Goal: Find specific page/section: Find specific page/section

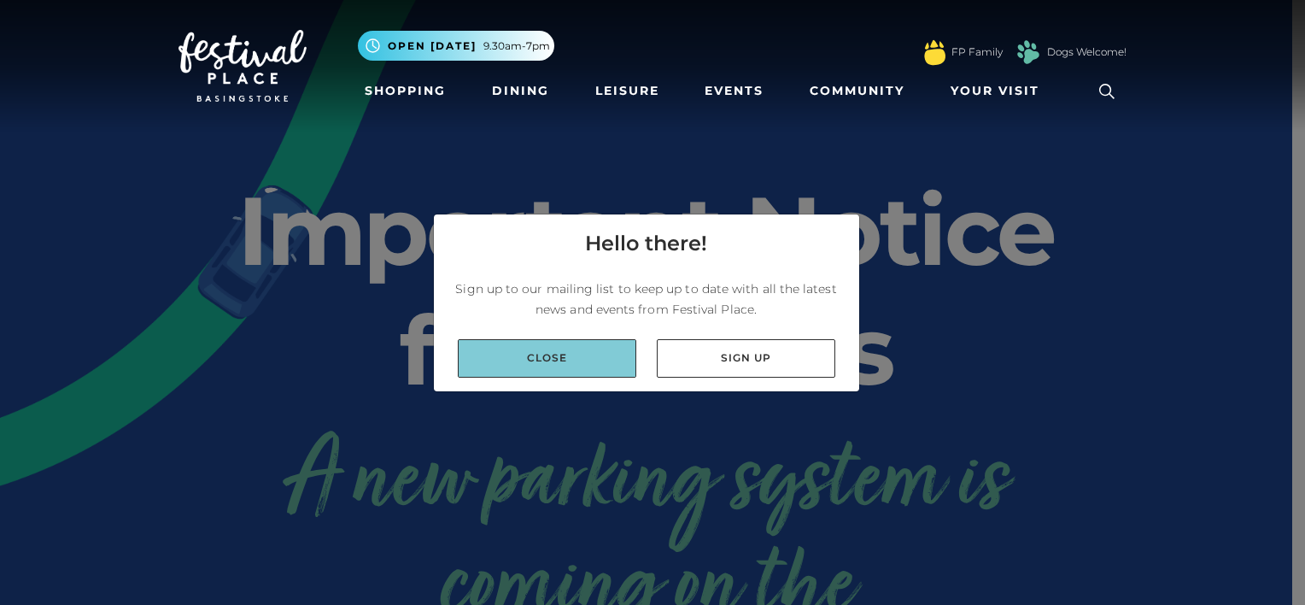
click at [602, 364] on link "Close" at bounding box center [547, 358] width 178 height 38
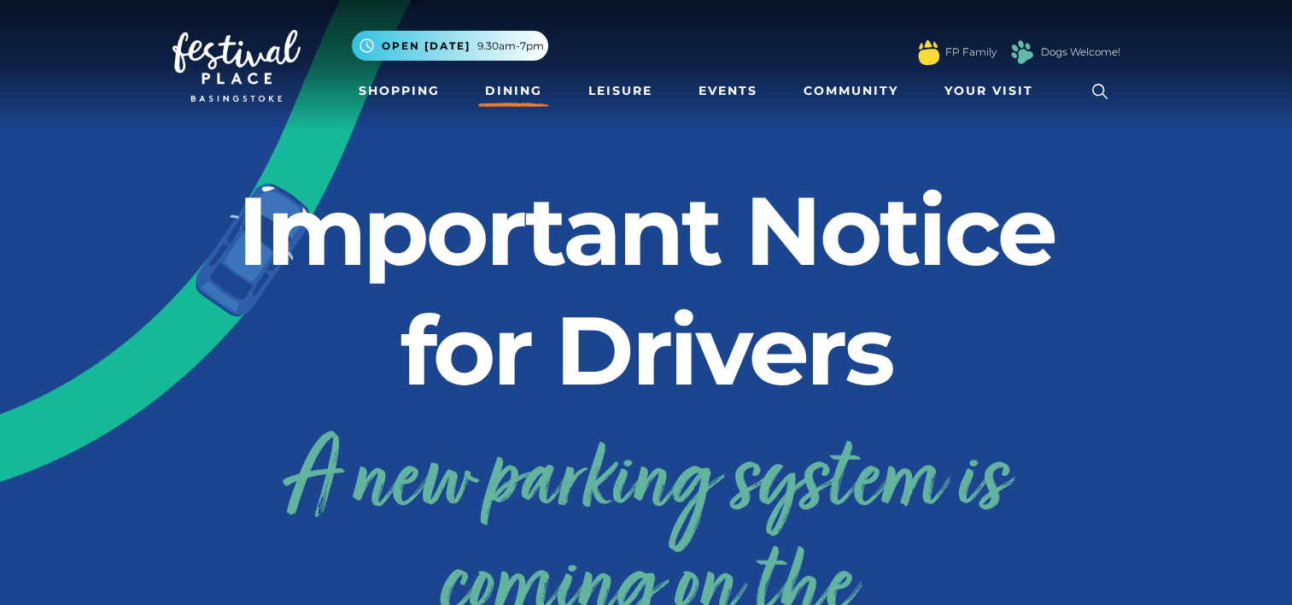
click at [509, 89] on link "Dining" at bounding box center [513, 91] width 71 height 32
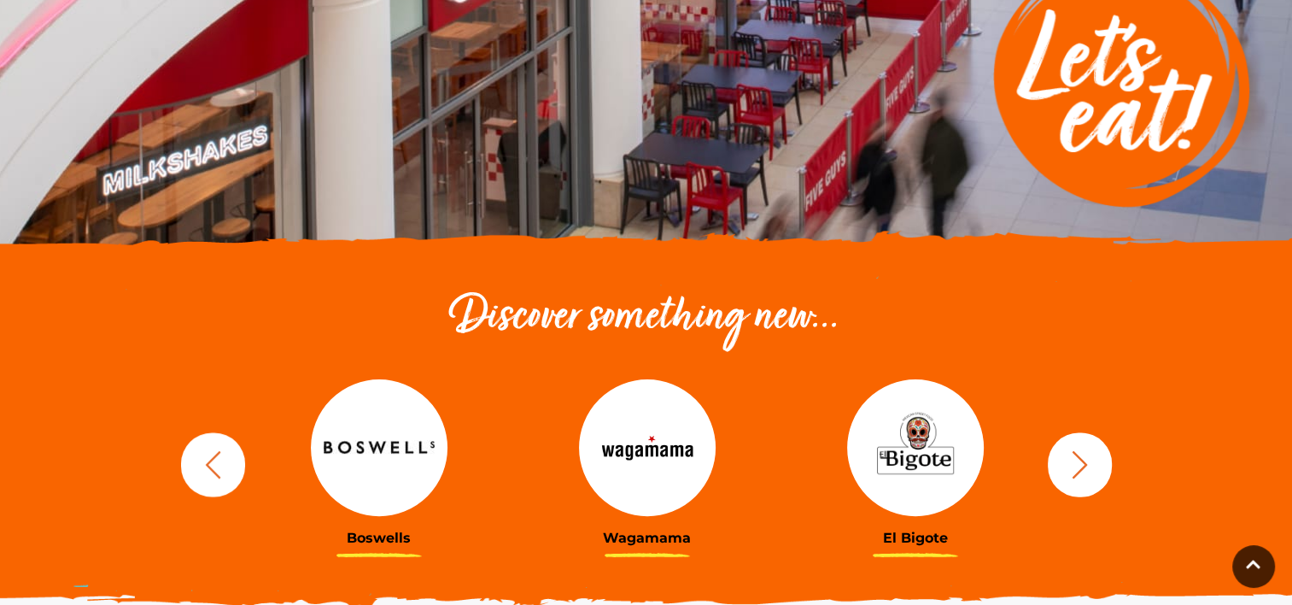
scroll to position [512, 0]
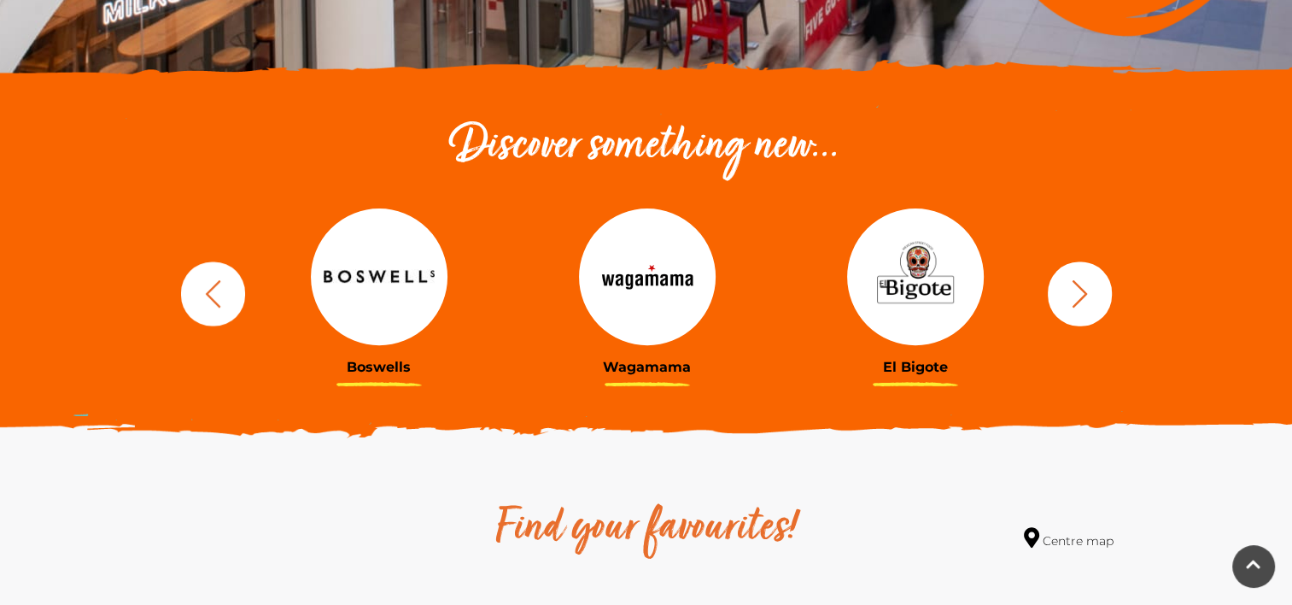
click at [1067, 297] on icon "button" at bounding box center [1080, 294] width 32 height 32
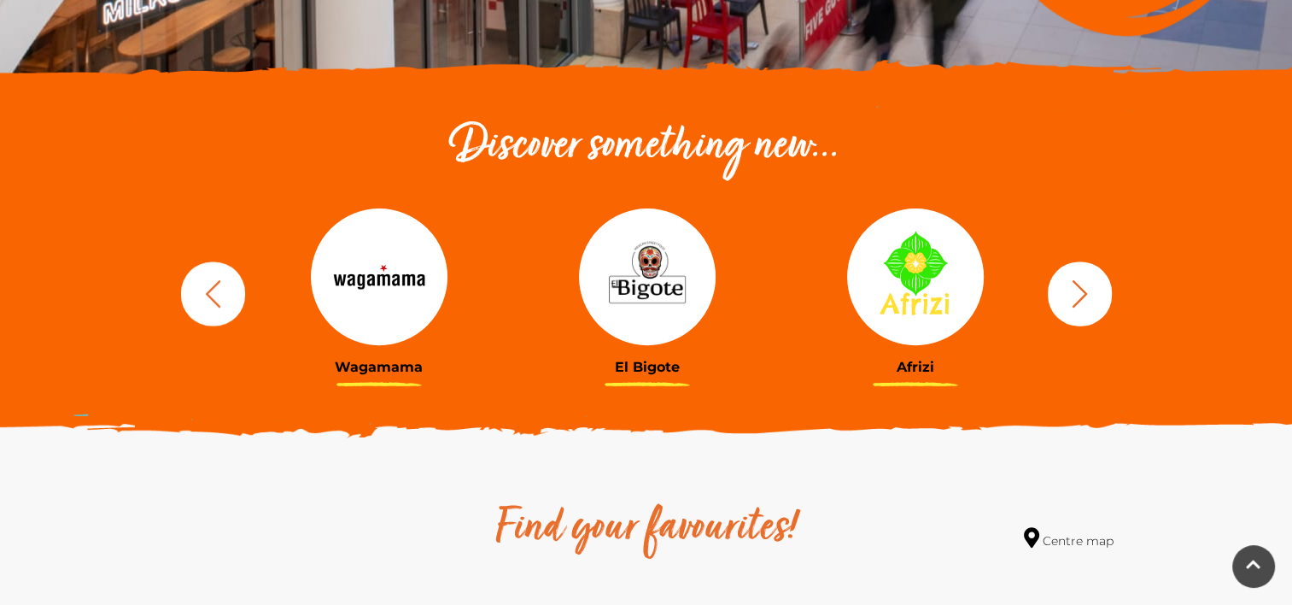
click at [1067, 297] on icon "button" at bounding box center [1080, 294] width 32 height 32
click at [1071, 304] on icon "button" at bounding box center [1080, 294] width 32 height 32
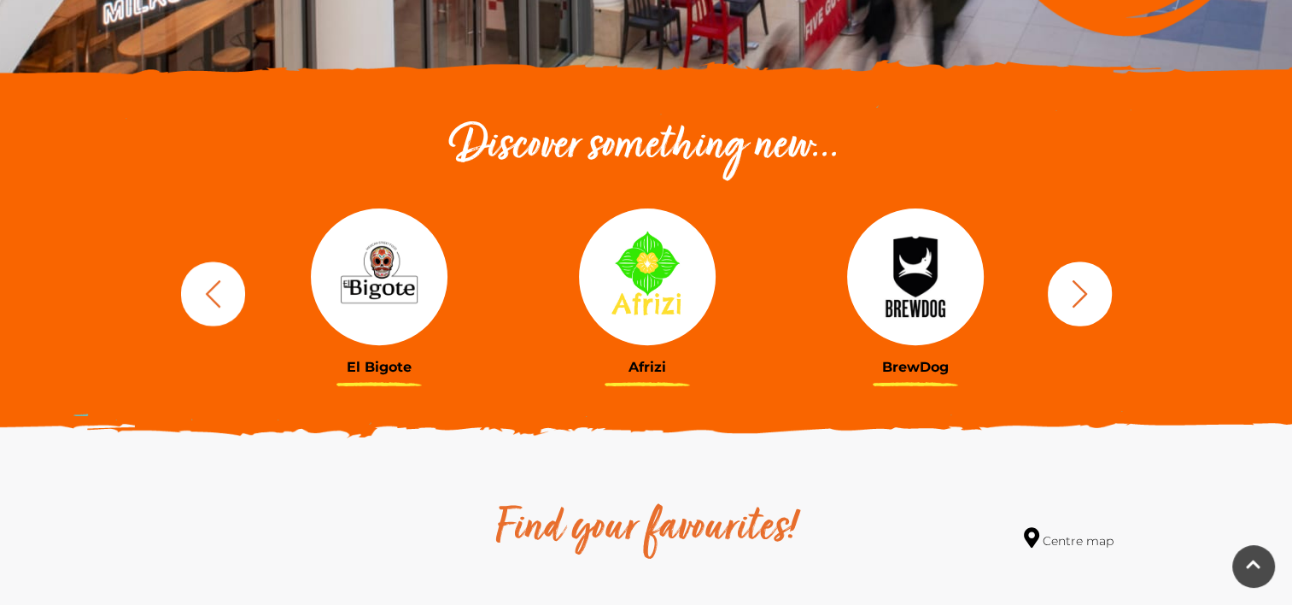
click at [1071, 304] on icon "button" at bounding box center [1080, 294] width 32 height 32
click at [1071, 305] on icon "button" at bounding box center [1080, 294] width 32 height 32
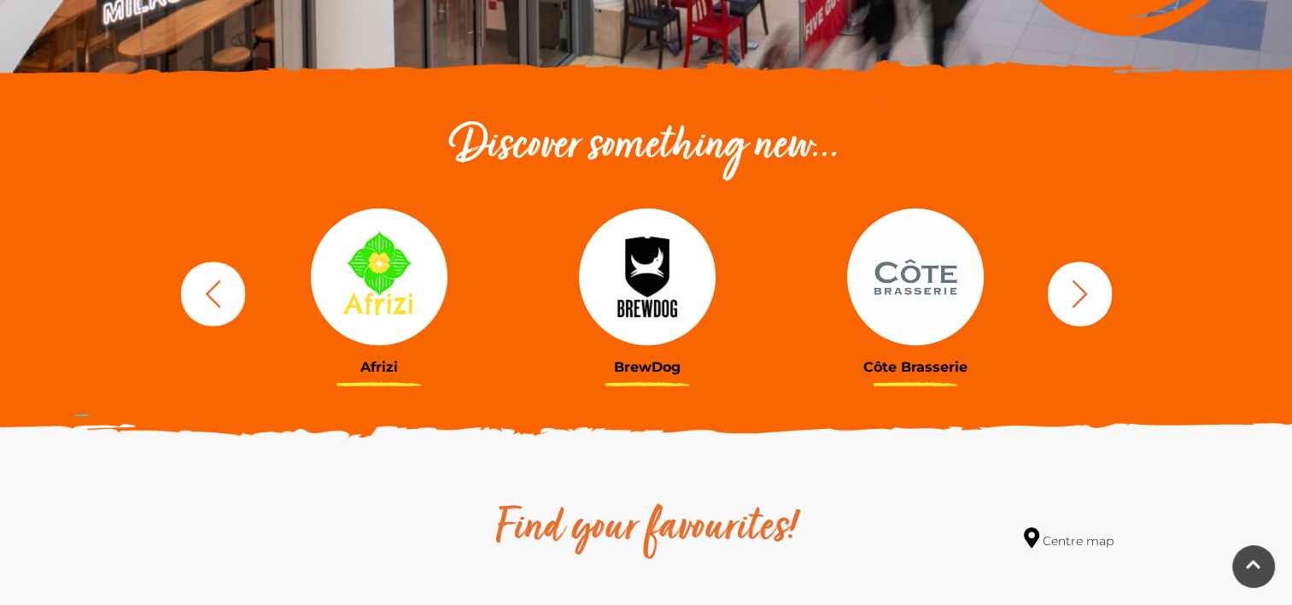
click at [1071, 305] on icon "button" at bounding box center [1080, 294] width 32 height 32
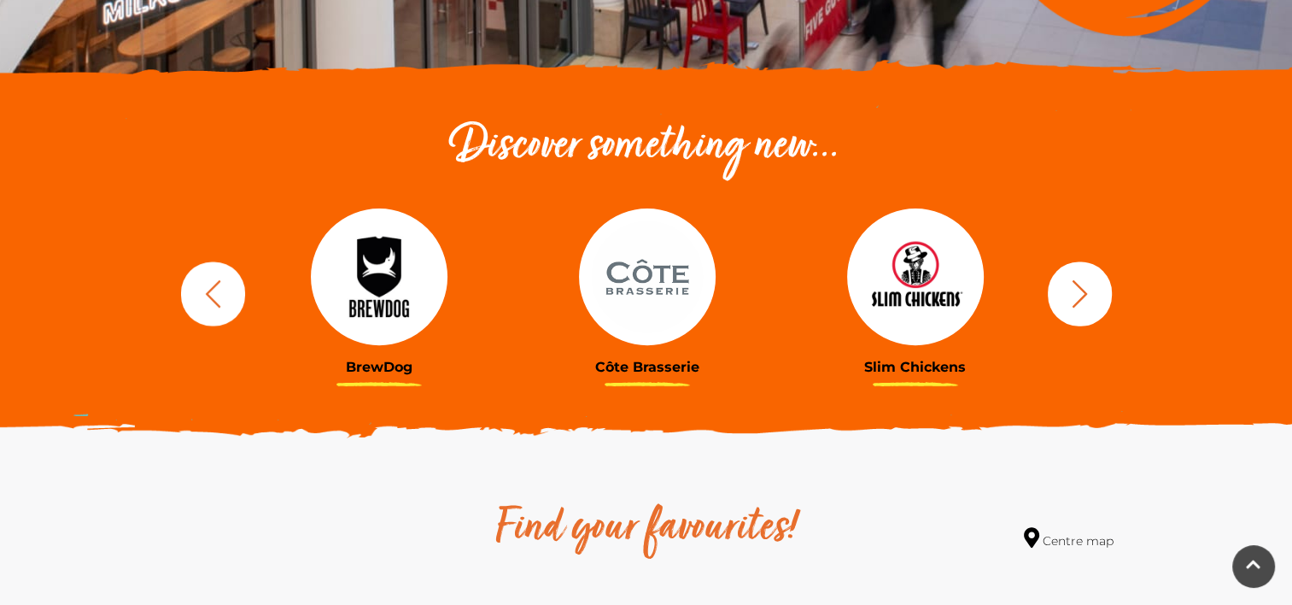
click at [1071, 305] on icon "button" at bounding box center [1080, 294] width 32 height 32
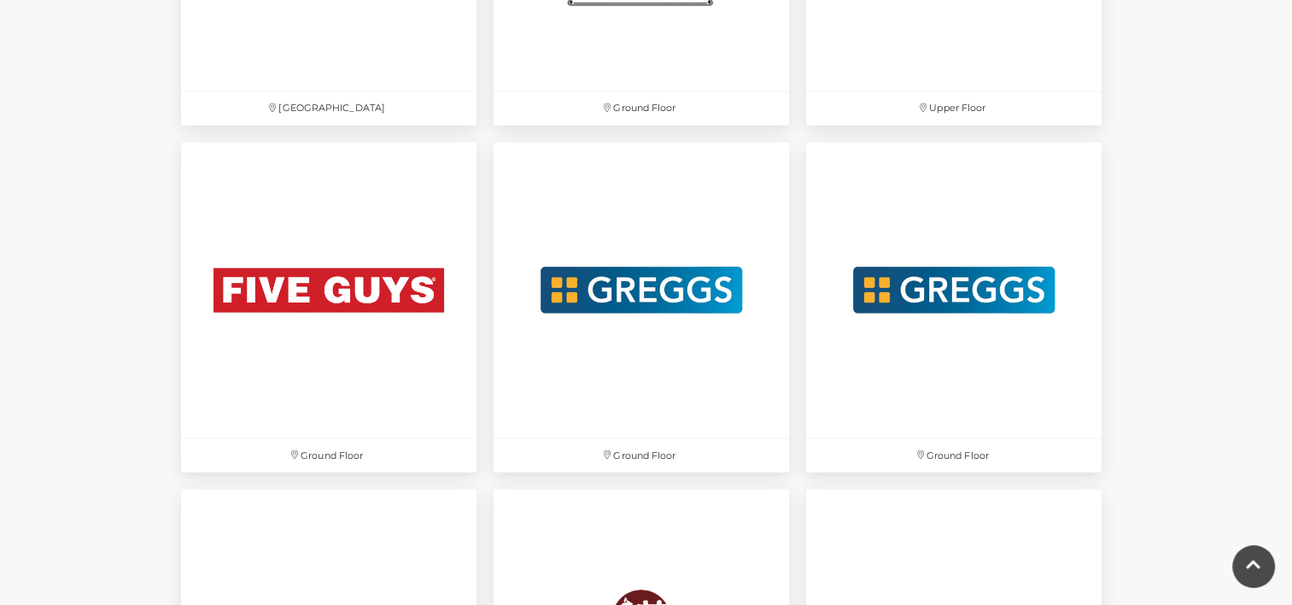
scroll to position [2818, 0]
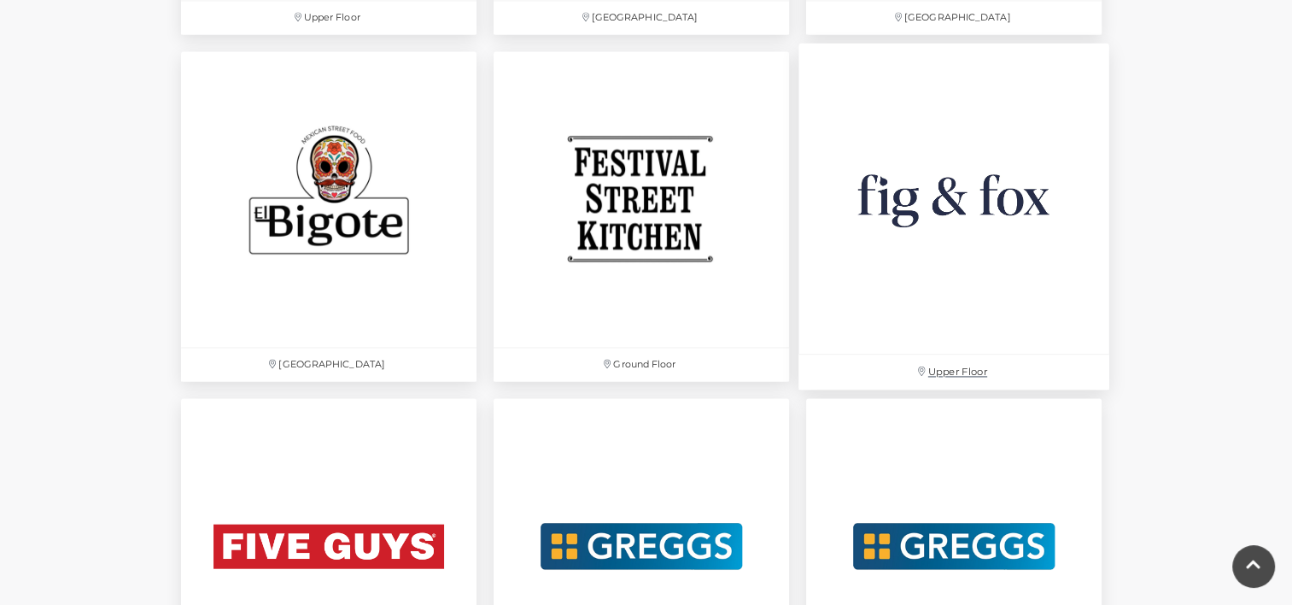
click at [1098, 199] on img at bounding box center [953, 198] width 311 height 311
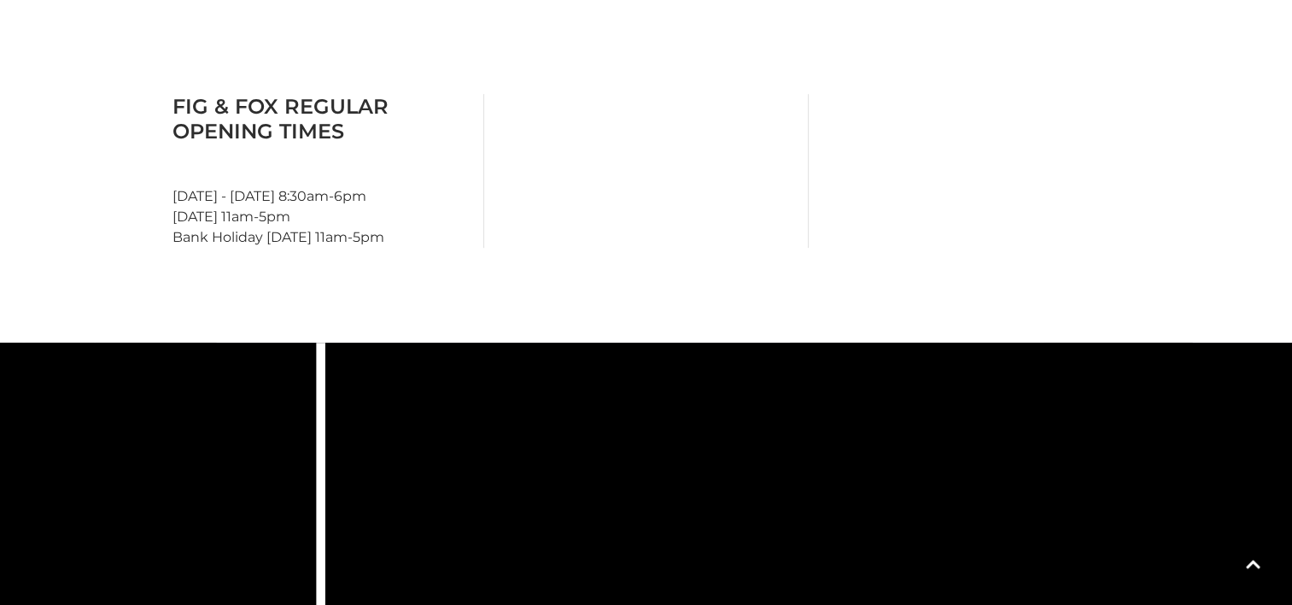
scroll to position [512, 0]
